Goal: Task Accomplishment & Management: Use online tool/utility

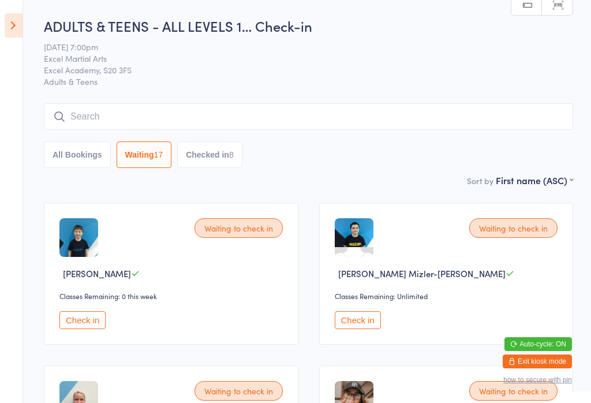
click at [352, 327] on button "Check in" at bounding box center [358, 320] width 46 height 18
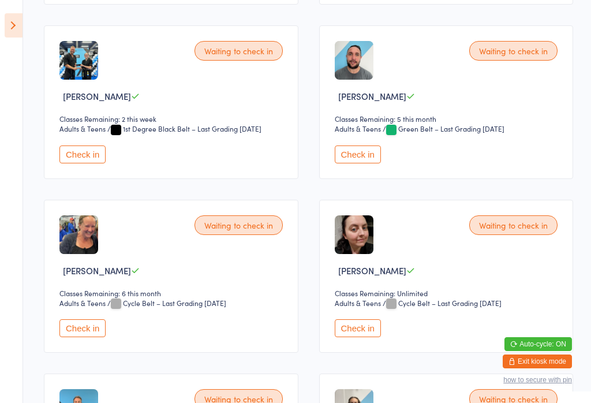
scroll to position [525, 0]
click at [363, 337] on button "Check in" at bounding box center [358, 328] width 46 height 18
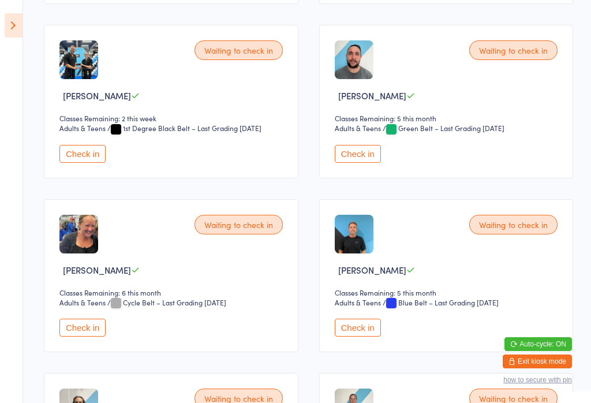
click at [73, 337] on button "Check in" at bounding box center [82, 328] width 46 height 18
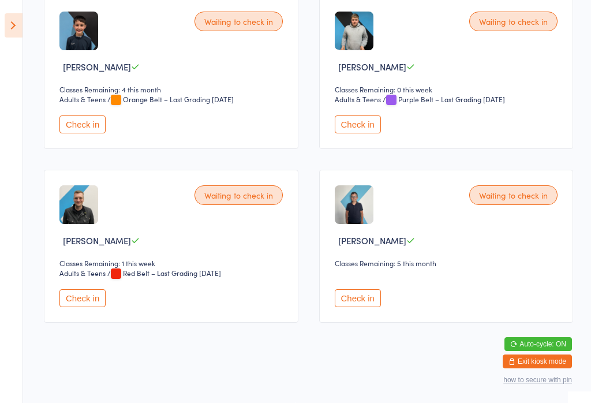
scroll to position [1081, 0]
click at [95, 133] on button "Check in" at bounding box center [82, 124] width 46 height 18
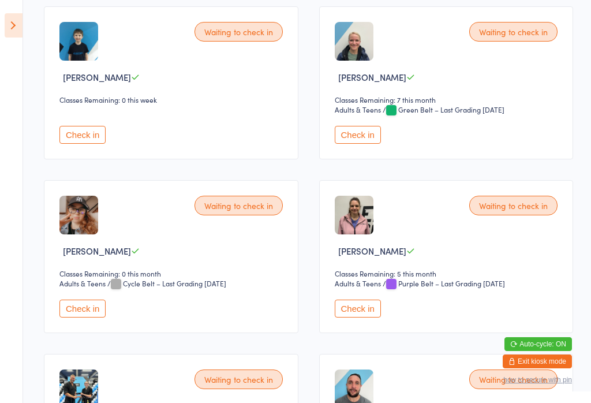
scroll to position [197, 0]
click at [85, 317] on button "Check in" at bounding box center [82, 308] width 46 height 18
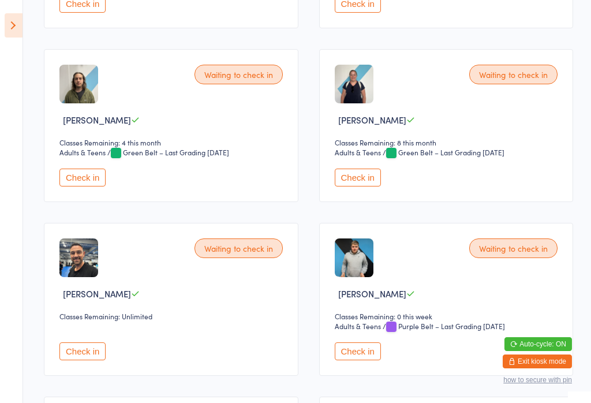
scroll to position [676, 0]
click at [76, 186] on button "Check in" at bounding box center [82, 177] width 46 height 18
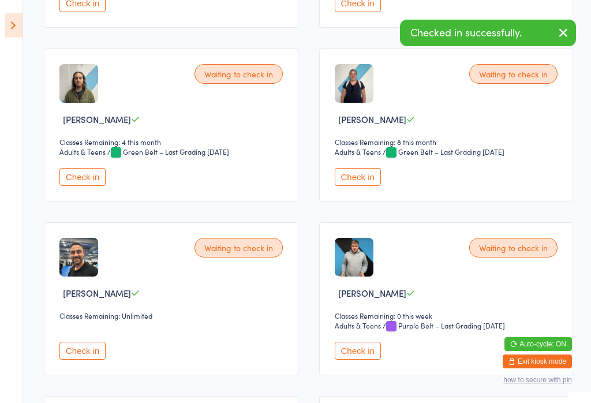
click at [21, 21] on icon at bounding box center [14, 25] width 18 height 24
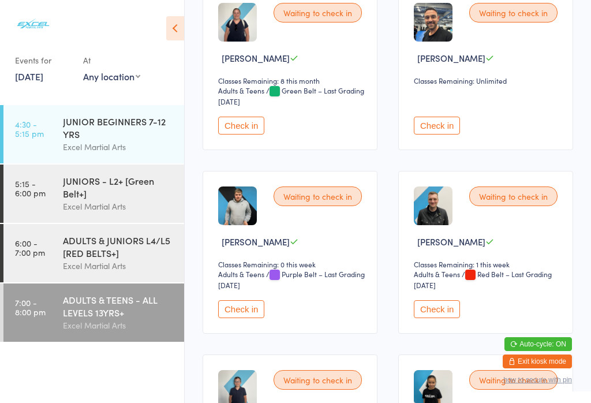
scroll to position [766, 0]
click at [250, 319] on button "Check in" at bounding box center [241, 310] width 46 height 18
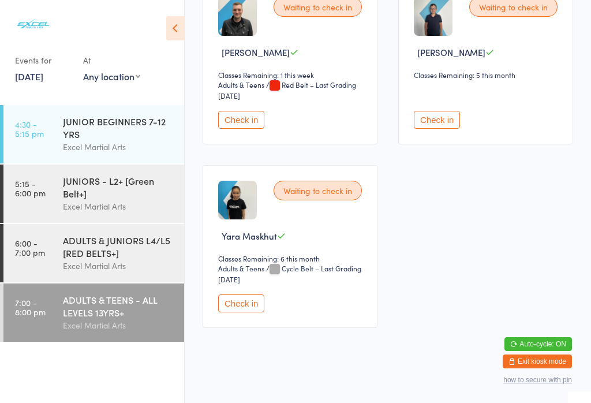
scroll to position [970, 0]
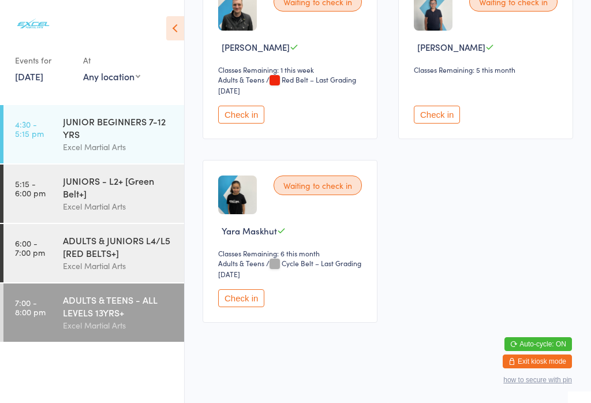
click at [76, 313] on div "ADULTS & TEENS - ALL LEVELS 13YRS+" at bounding box center [118, 305] width 111 height 25
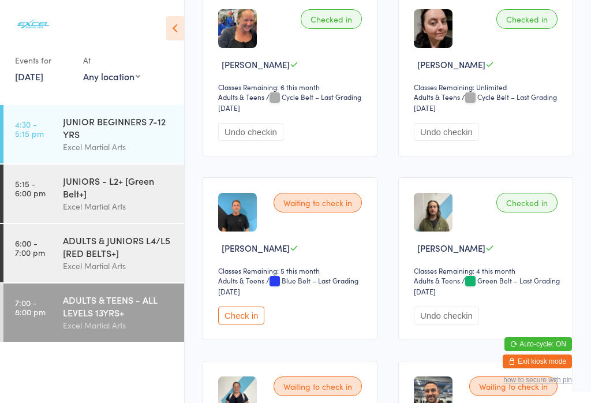
scroll to position [1103, 0]
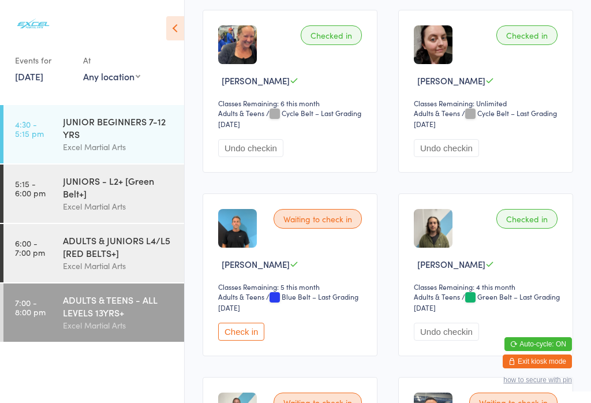
click at [246, 341] on button "Check in" at bounding box center [241, 332] width 46 height 18
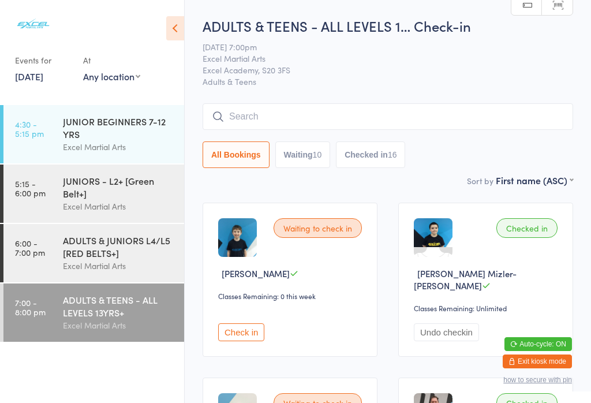
scroll to position [0, 0]
click at [242, 326] on button "Check in" at bounding box center [241, 332] width 46 height 18
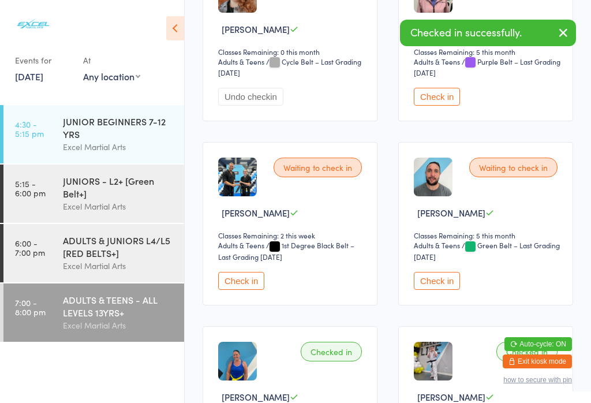
scroll to position [603, 0]
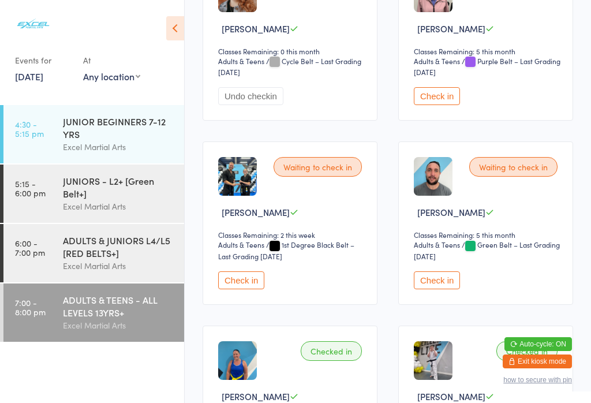
click at [431, 286] on button "Check in" at bounding box center [437, 280] width 46 height 18
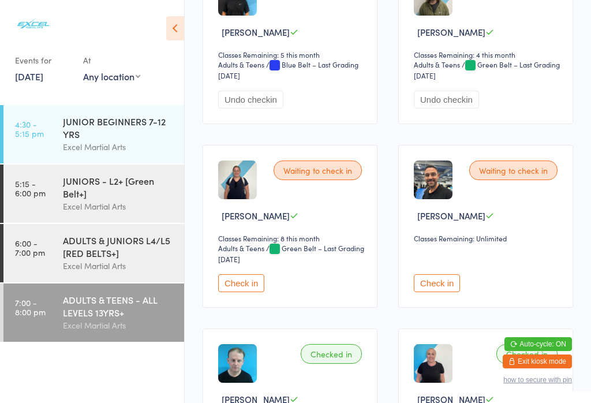
scroll to position [1336, 0]
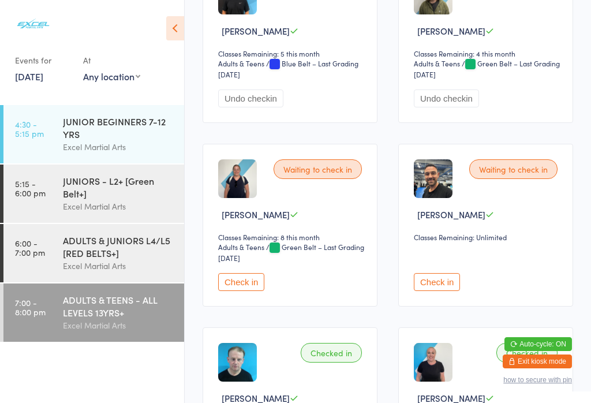
click at [242, 291] on button "Check in" at bounding box center [241, 282] width 46 height 18
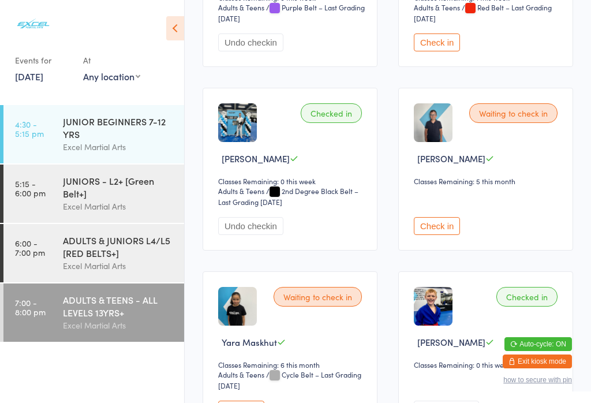
scroll to position [2128, 0]
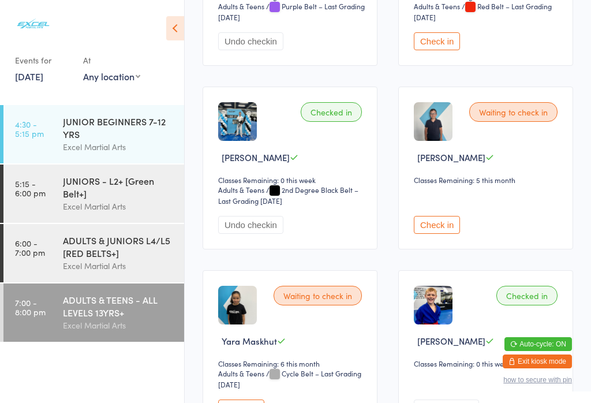
click at [436, 234] on button "Check in" at bounding box center [437, 225] width 46 height 18
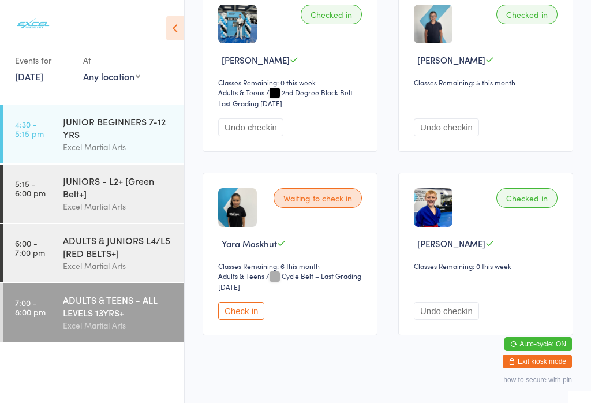
scroll to position [2230, 0]
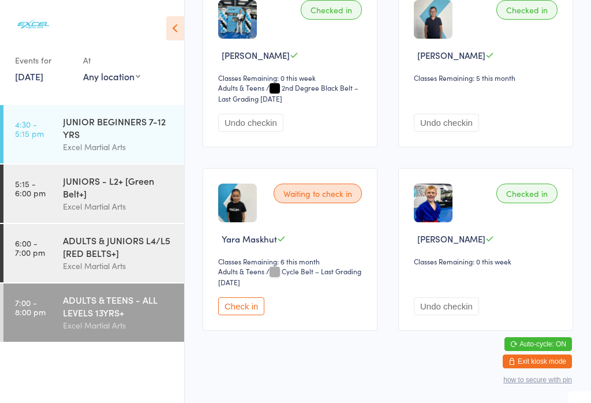
click at [243, 315] on button "Check in" at bounding box center [241, 306] width 46 height 18
